Goal: Transaction & Acquisition: Purchase product/service

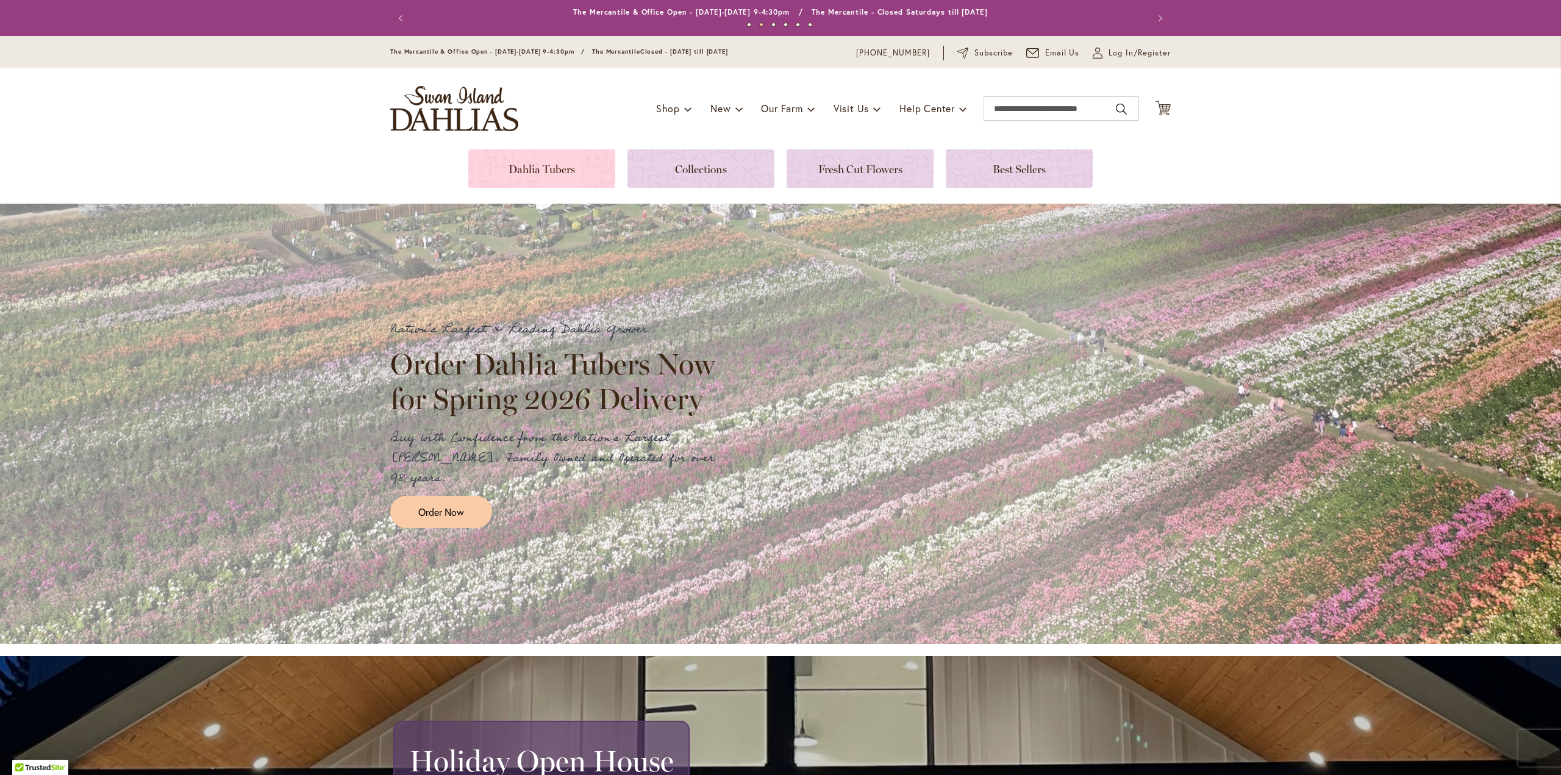
click at [560, 164] on link at bounding box center [541, 168] width 147 height 38
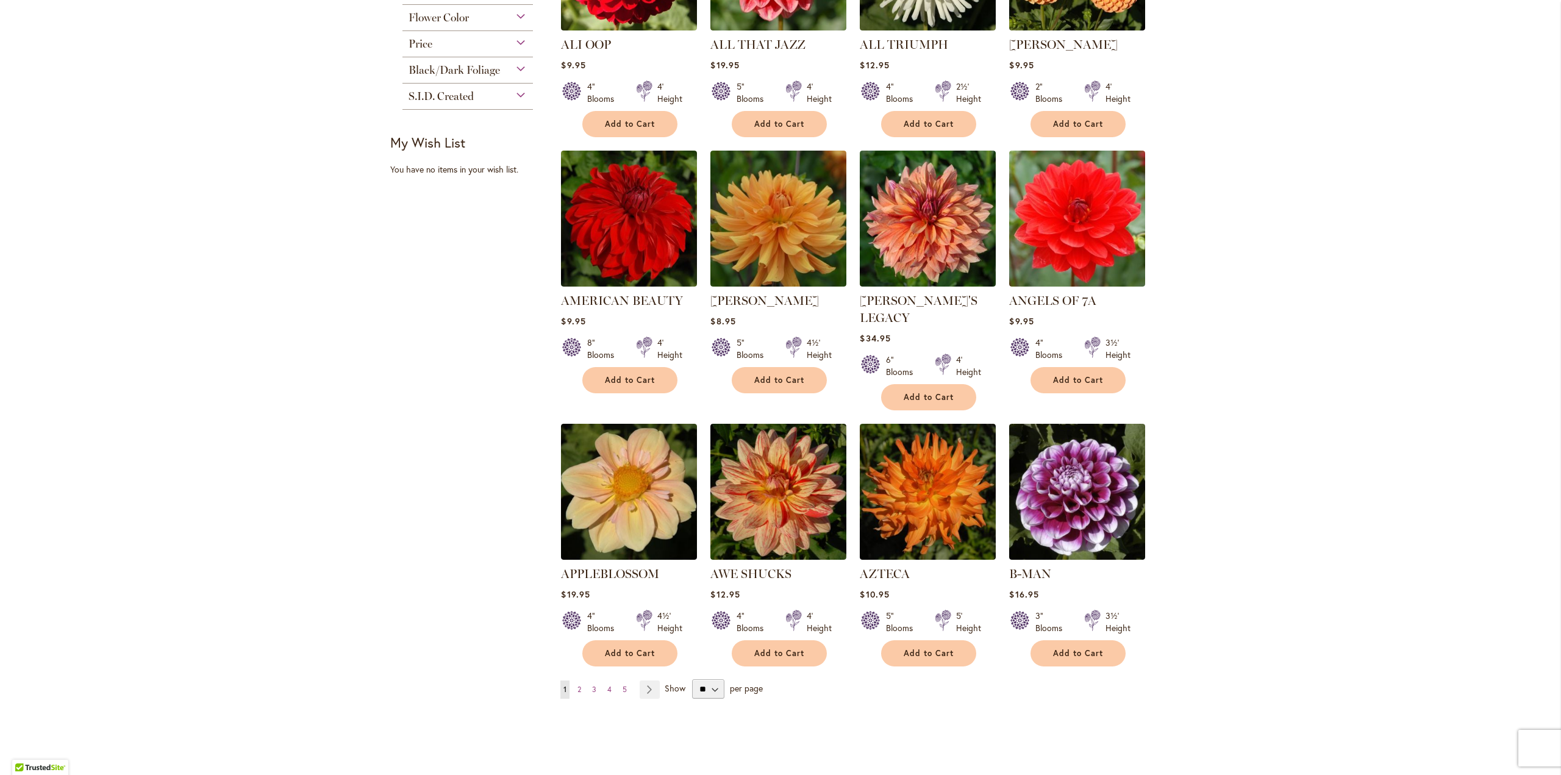
scroll to position [673, 0]
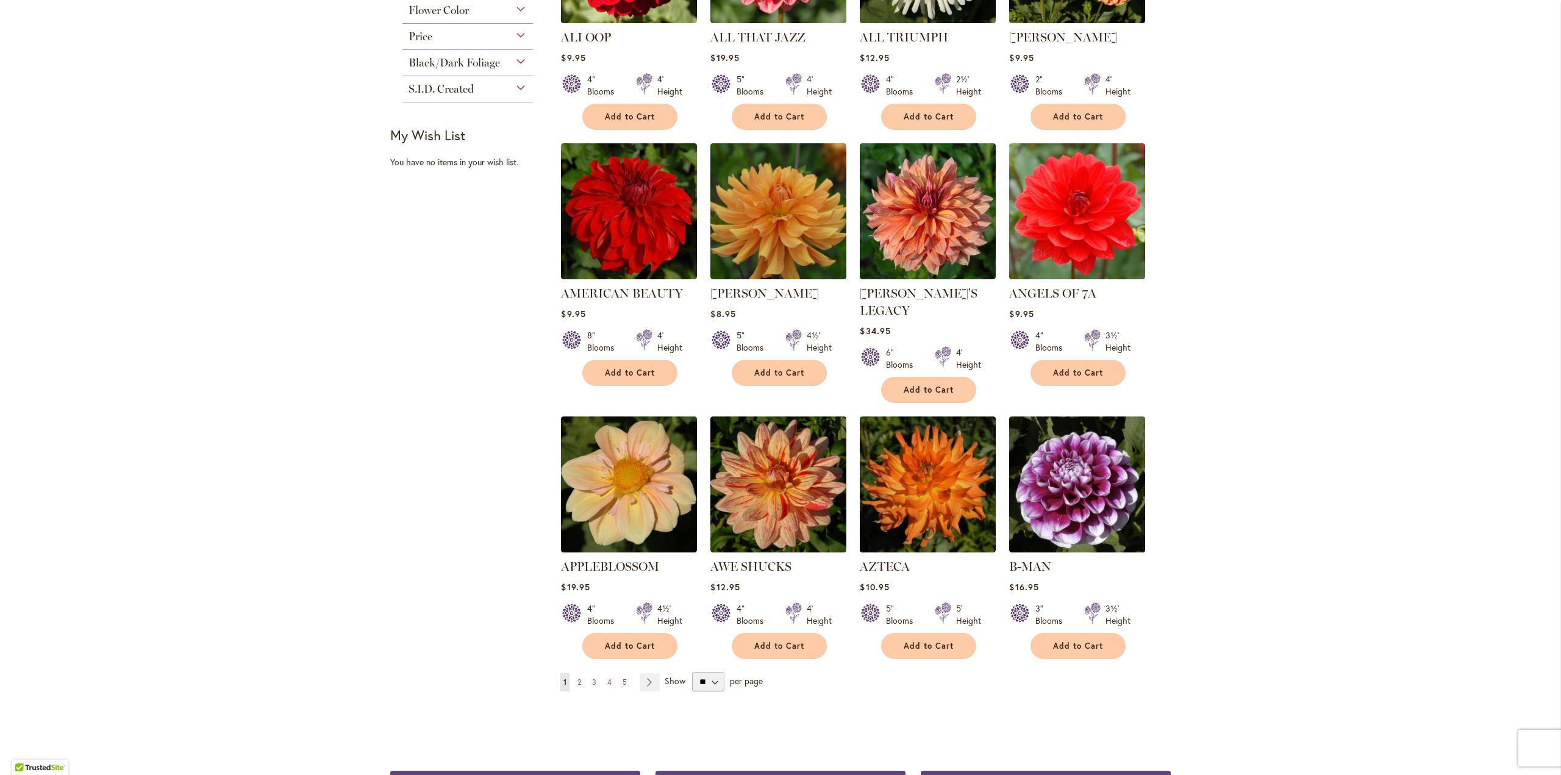
click at [569, 673] on ul "You're currently reading page 1 Page 2 Page 3 Page 4 Page 5 Page Next" at bounding box center [612, 682] width 104 height 18
click at [577, 677] on span "2" at bounding box center [579, 681] width 4 height 9
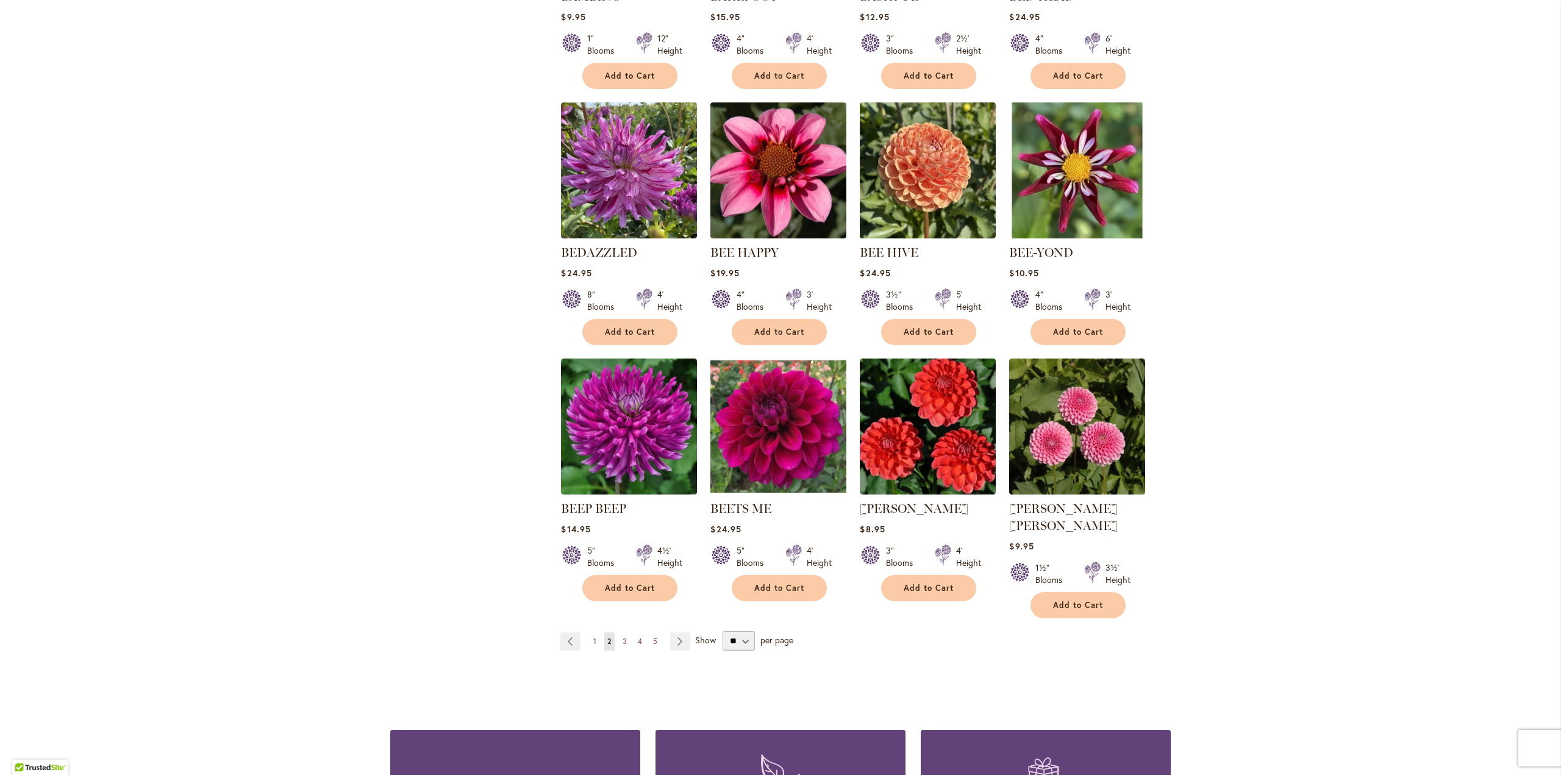
scroll to position [732, 0]
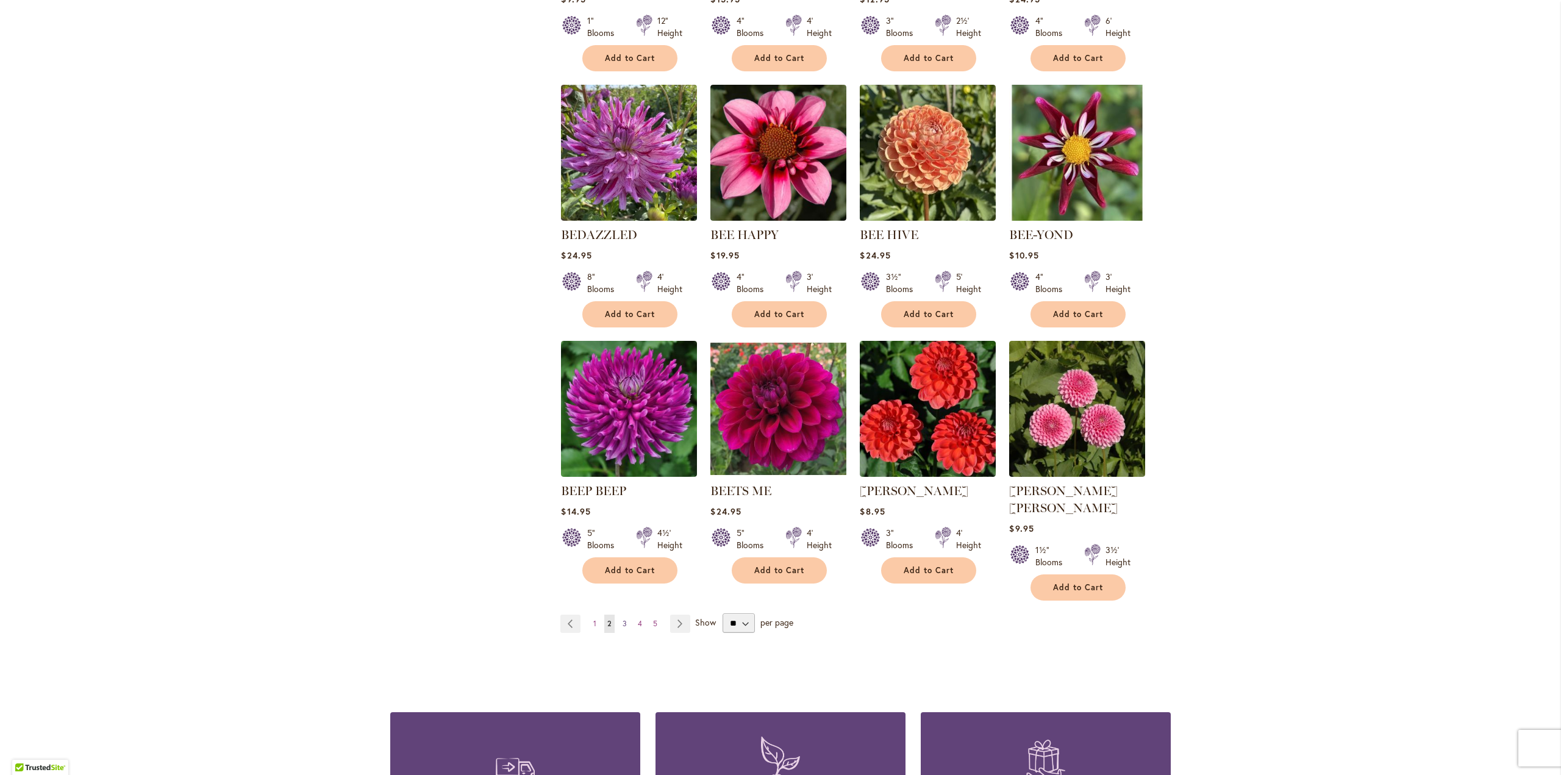
click at [622, 619] on span "3" at bounding box center [624, 623] width 4 height 9
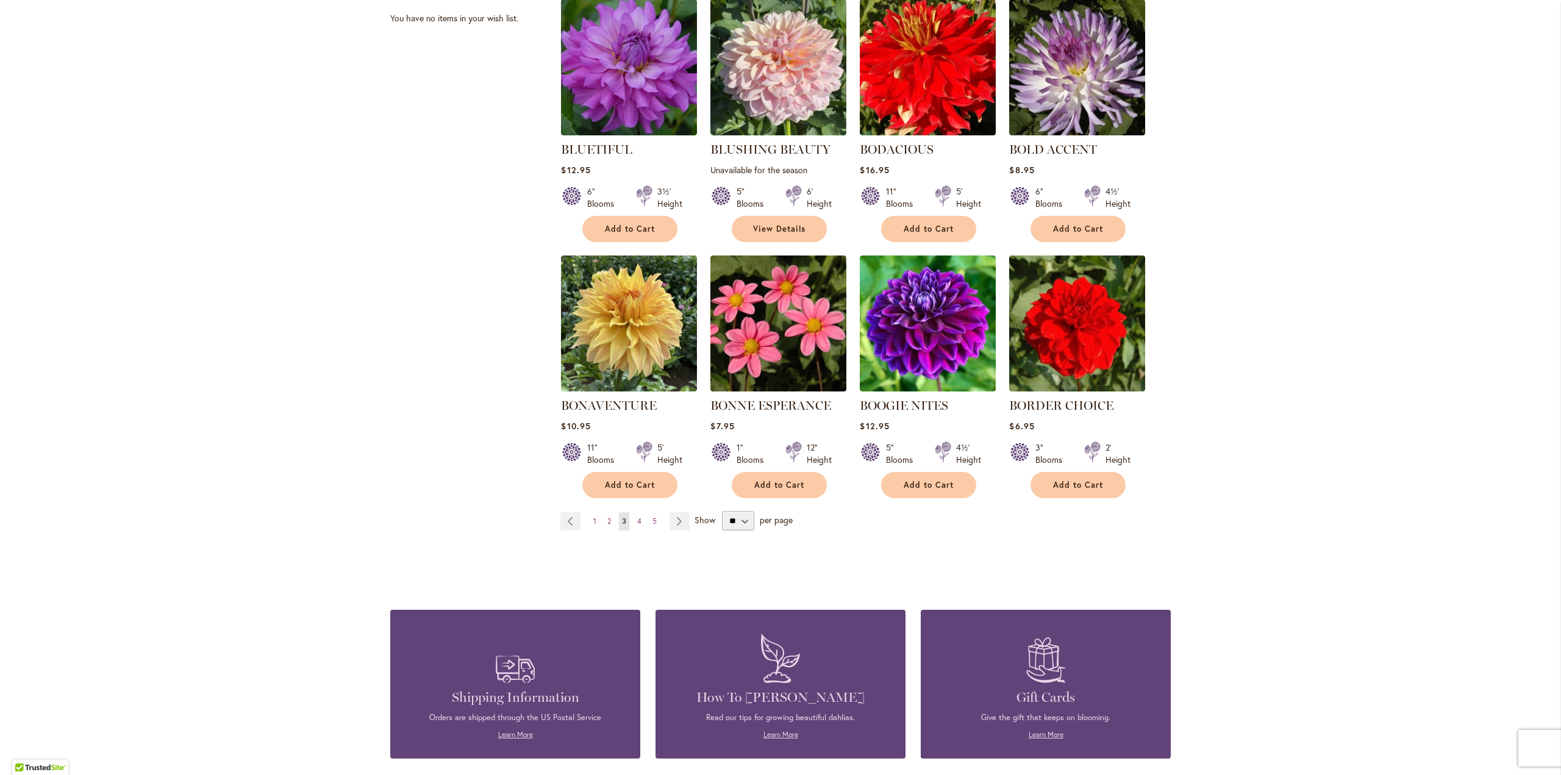
scroll to position [854, 0]
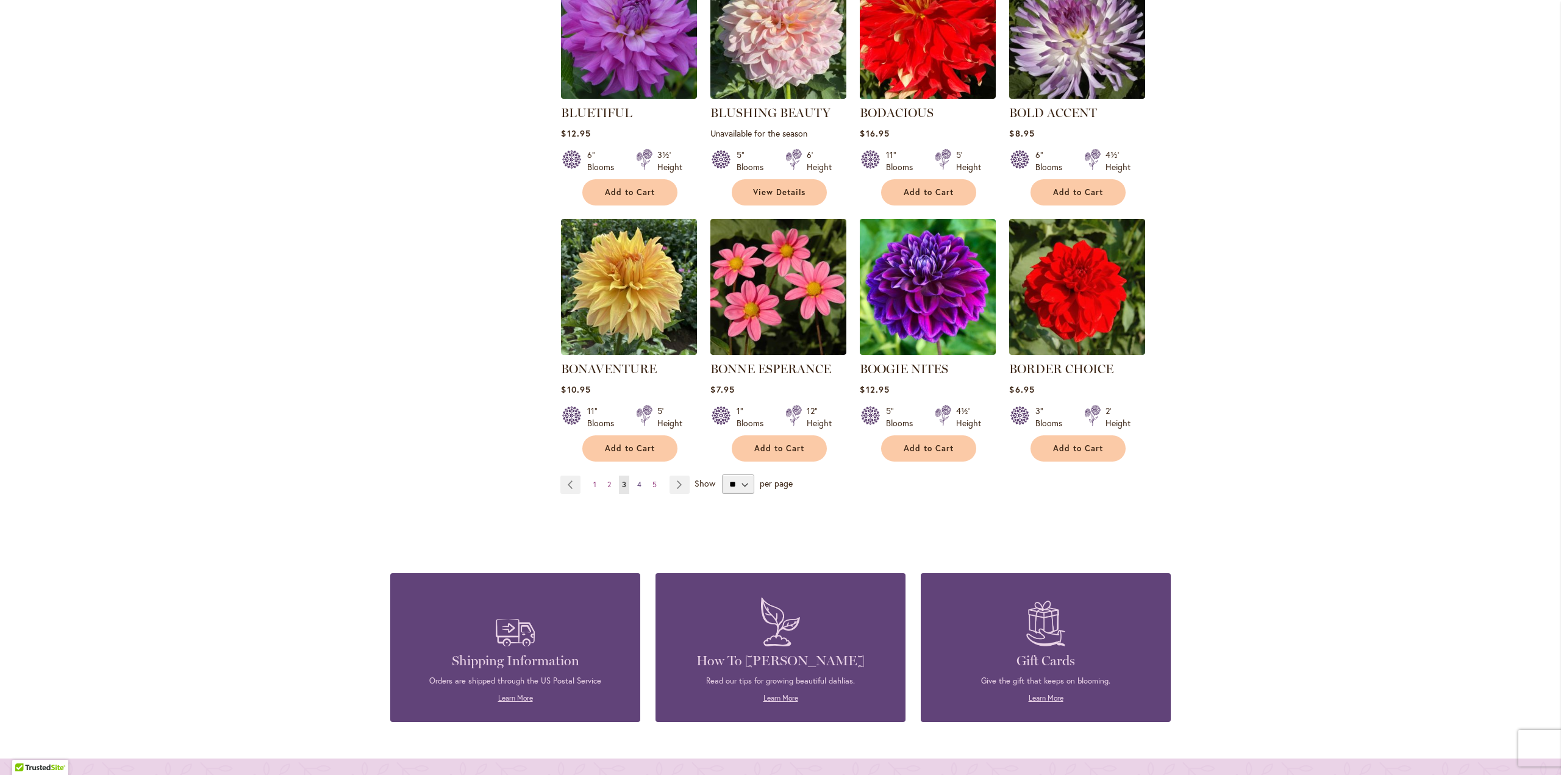
click at [637, 483] on span "4" at bounding box center [639, 484] width 4 height 9
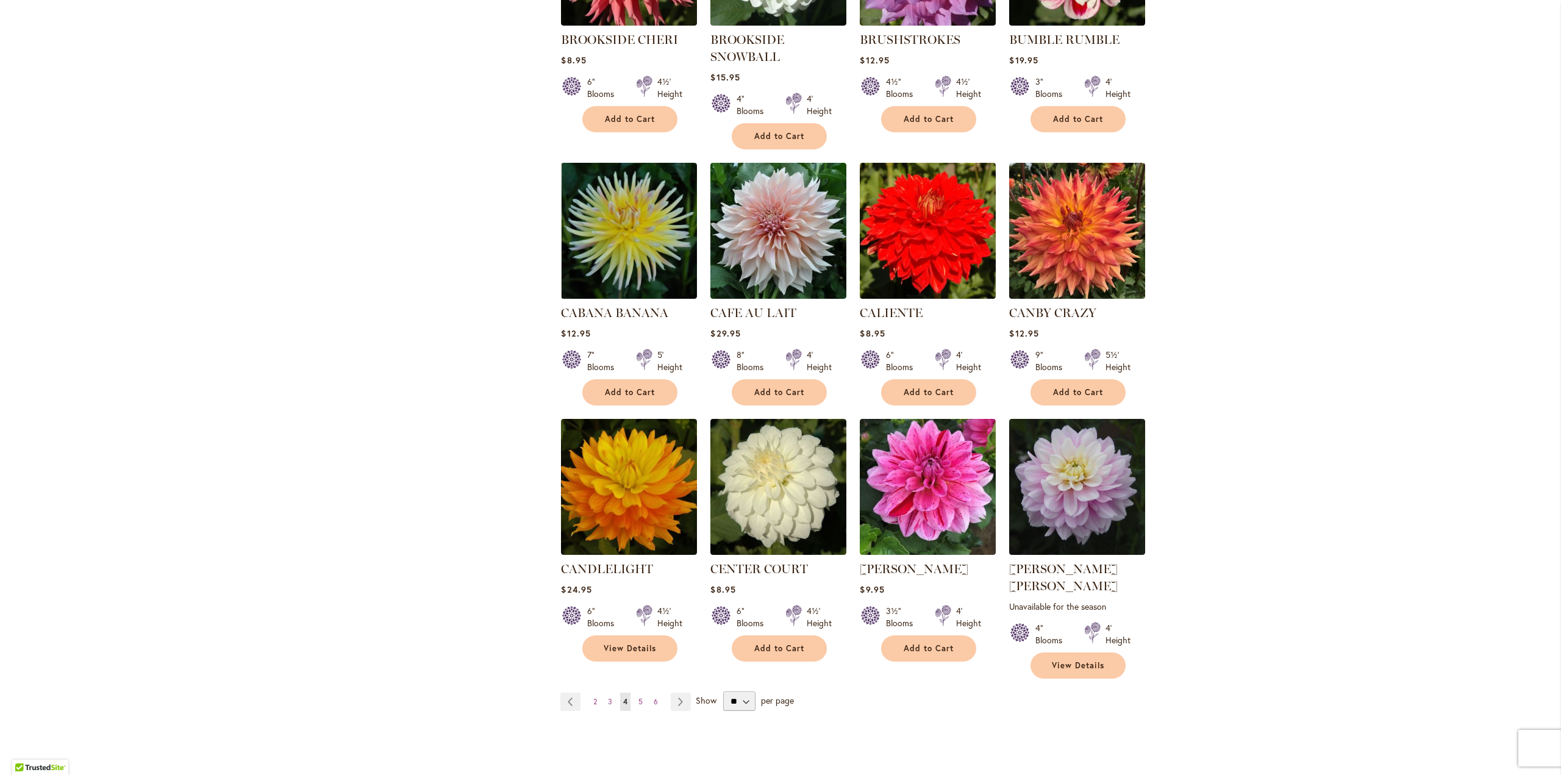
scroll to position [732, 0]
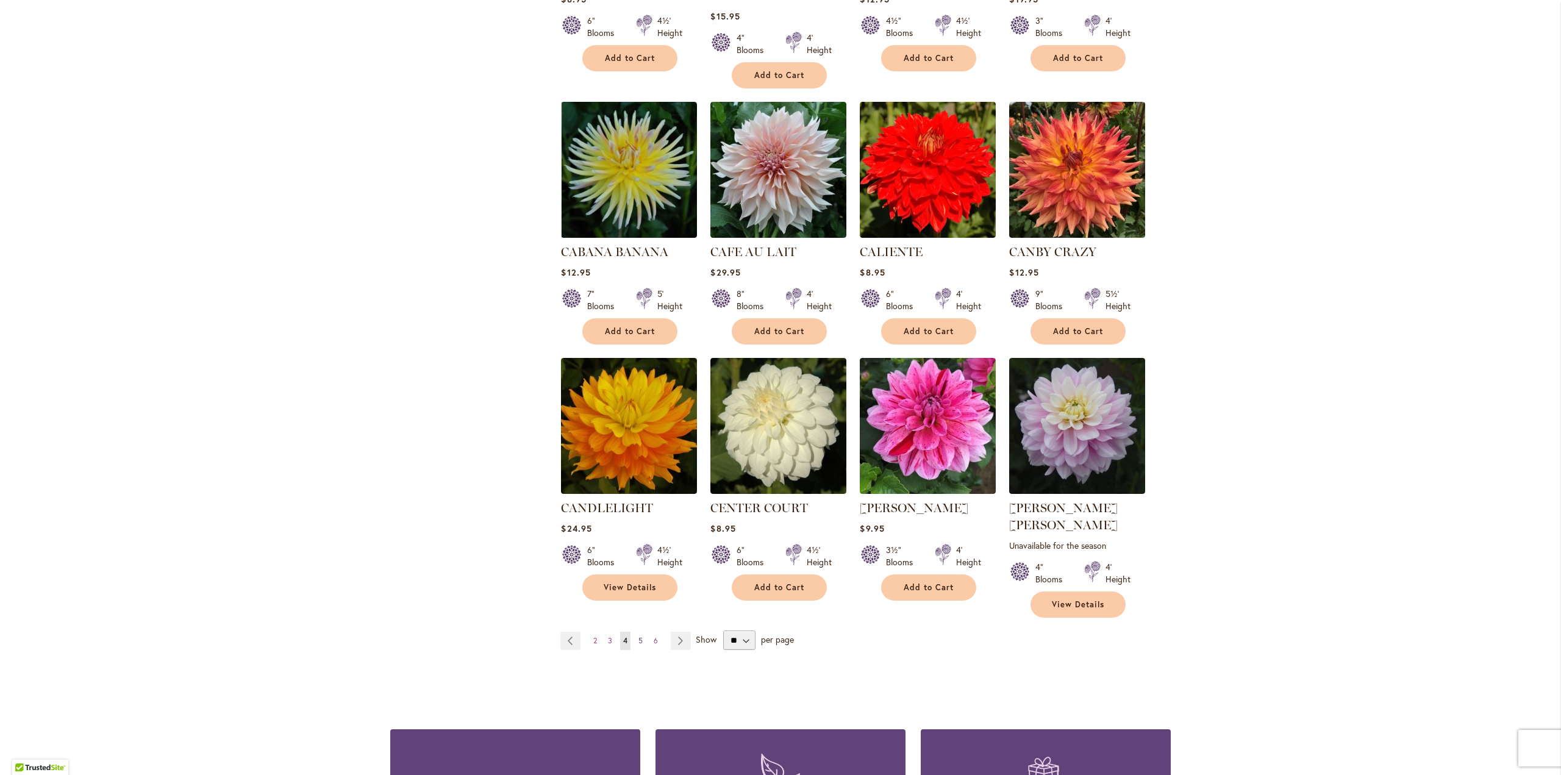
click at [638, 636] on span "5" at bounding box center [640, 640] width 4 height 9
